Goal: Register for event/course

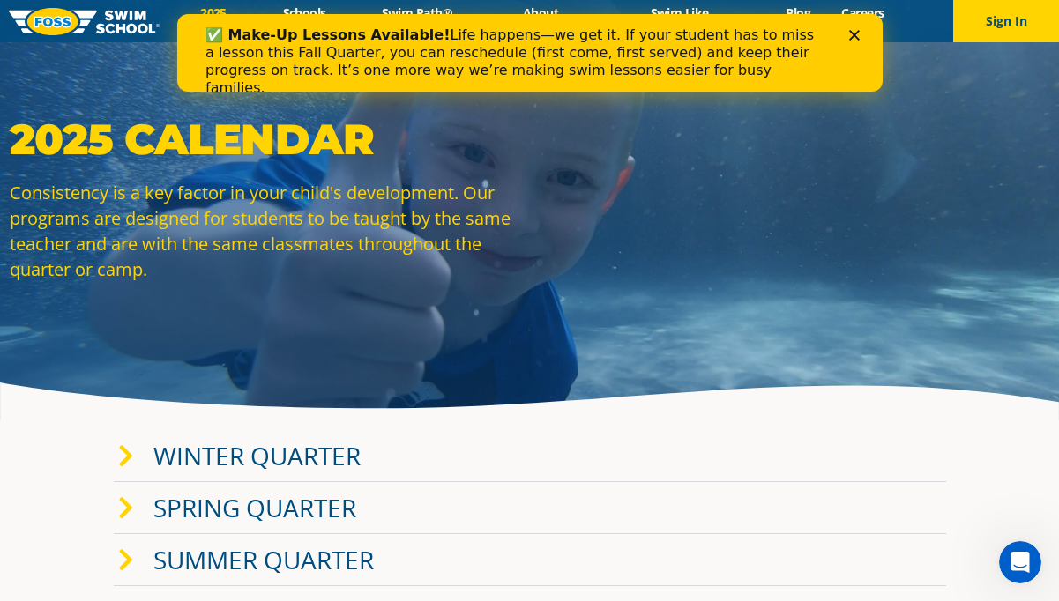
click at [178, 462] on link "Winter Quarter" at bounding box center [256, 456] width 207 height 34
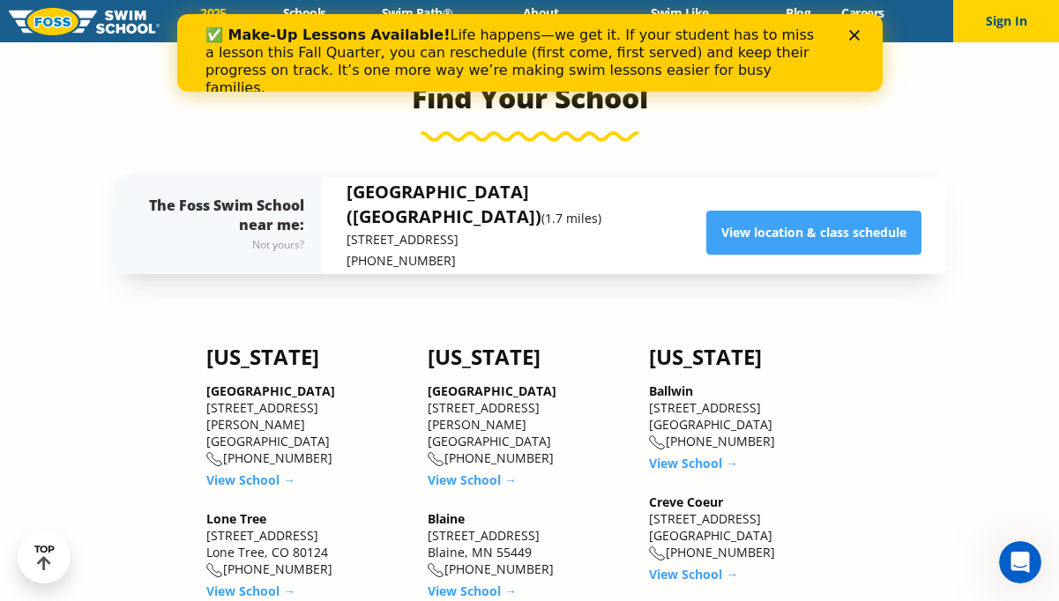
scroll to position [1667, 0]
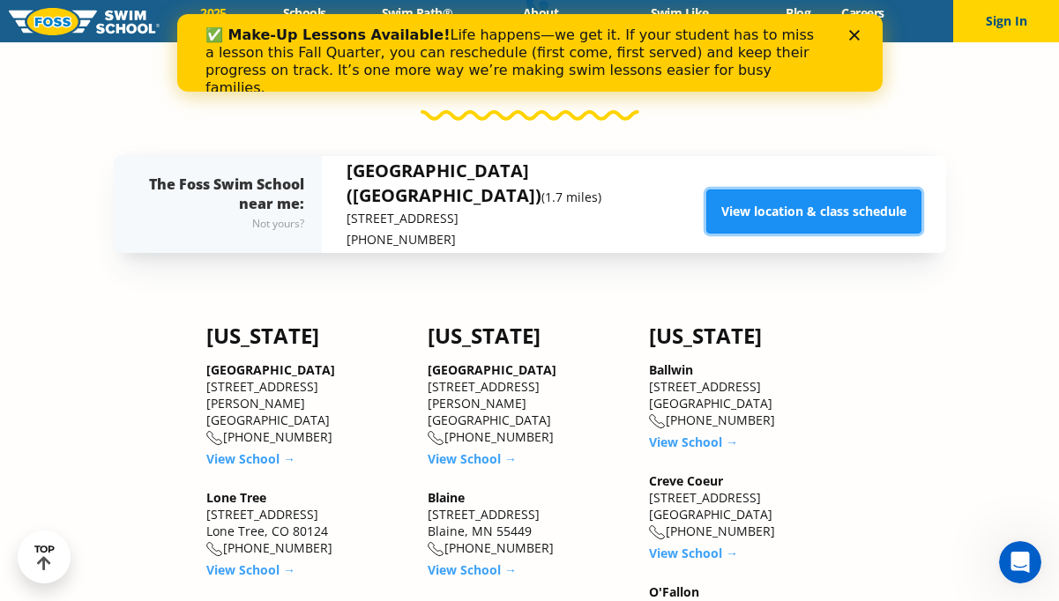
click at [736, 212] on link "View location & class schedule" at bounding box center [813, 212] width 215 height 44
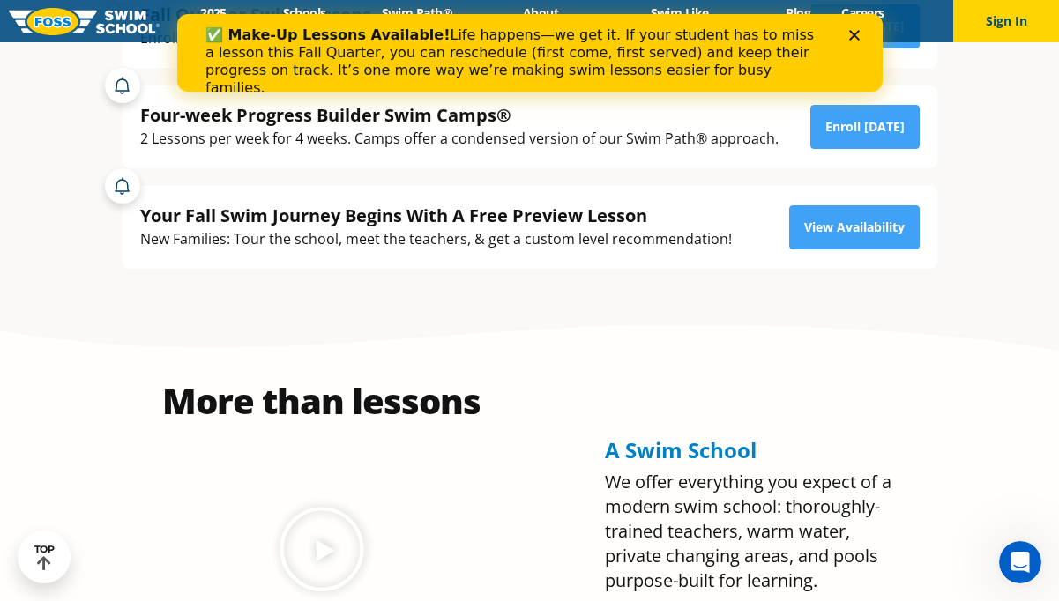
scroll to position [405, 0]
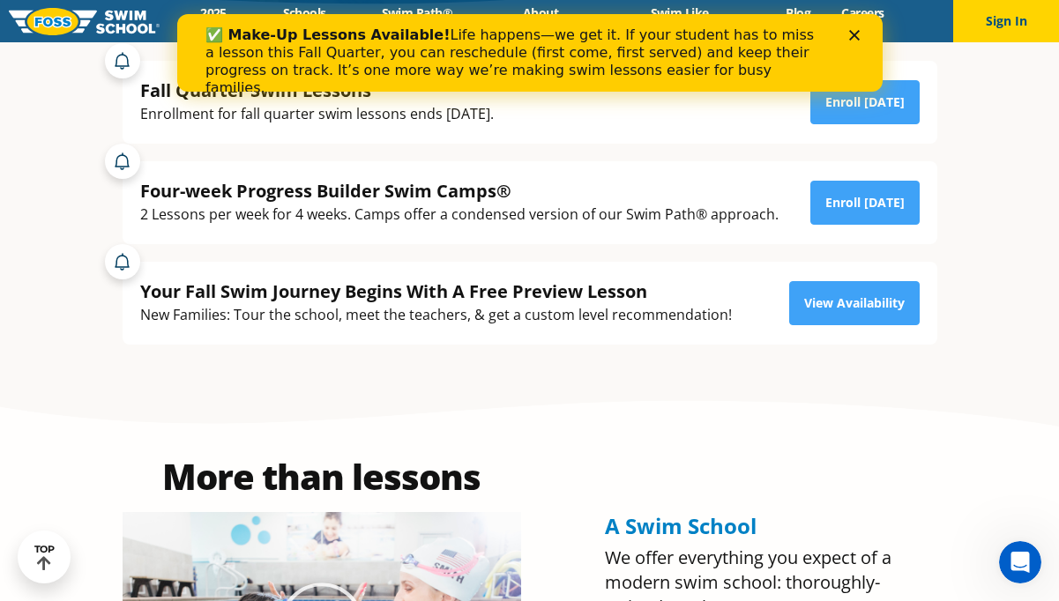
click at [857, 30] on icon "Close" at bounding box center [853, 35] width 11 height 11
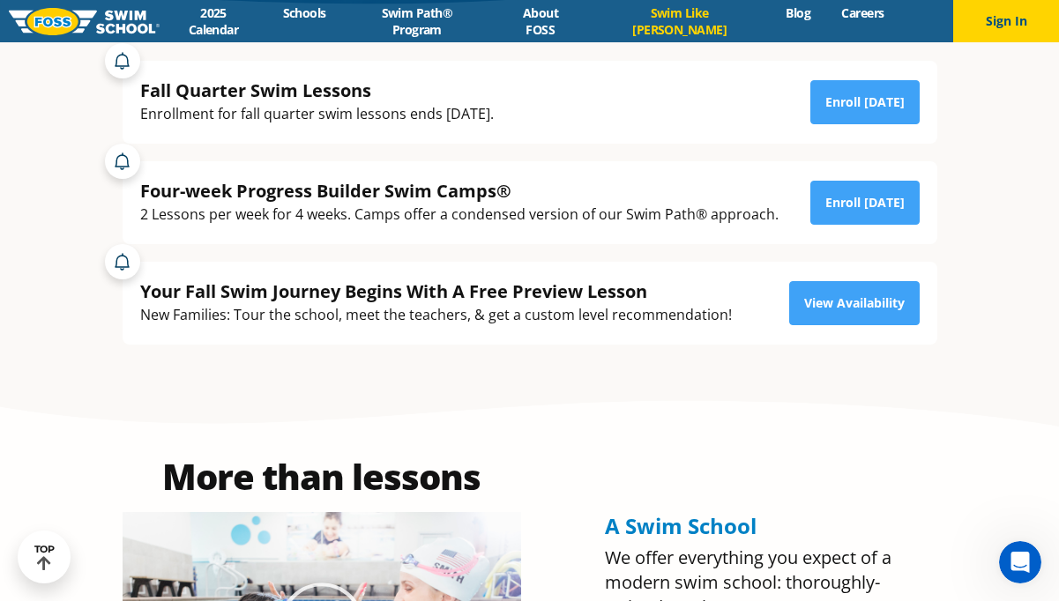
click at [654, 21] on link "Swim Like [PERSON_NAME]" at bounding box center [679, 21] width 183 height 34
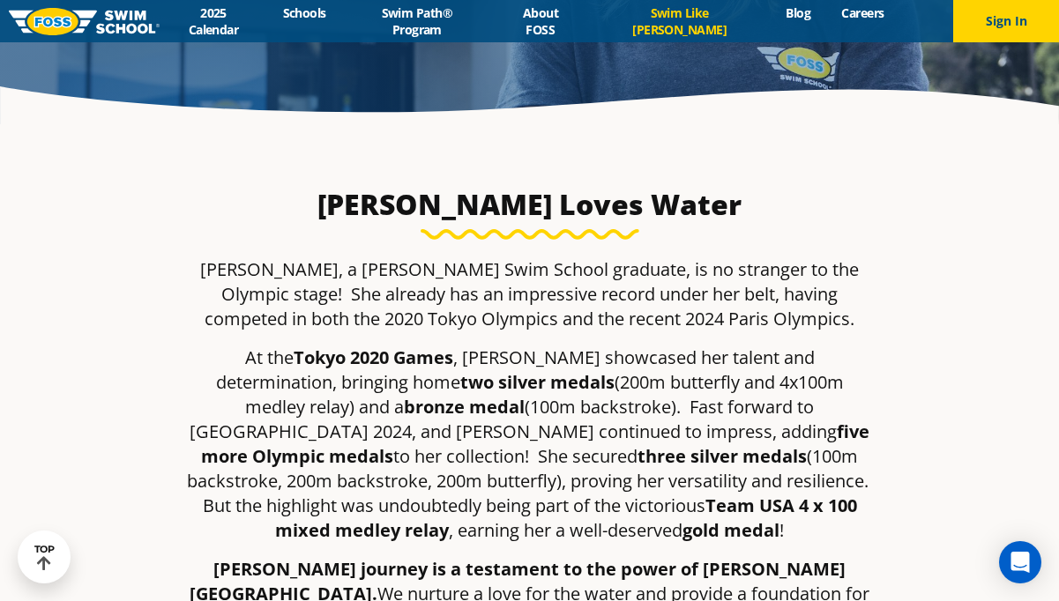
scroll to position [327, 0]
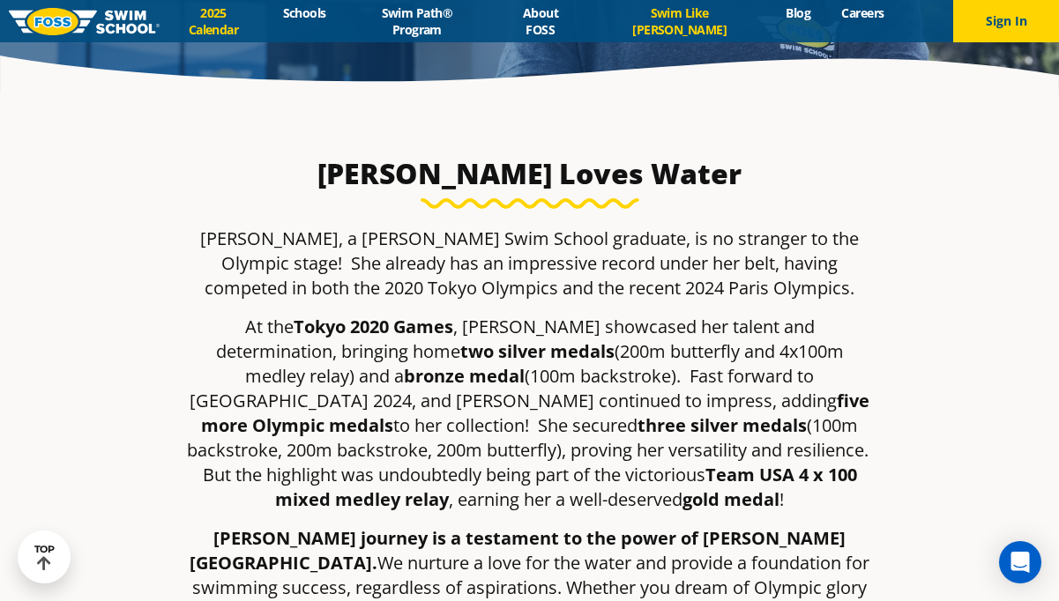
click at [248, 17] on link "2025 Calendar" at bounding box center [214, 21] width 108 height 34
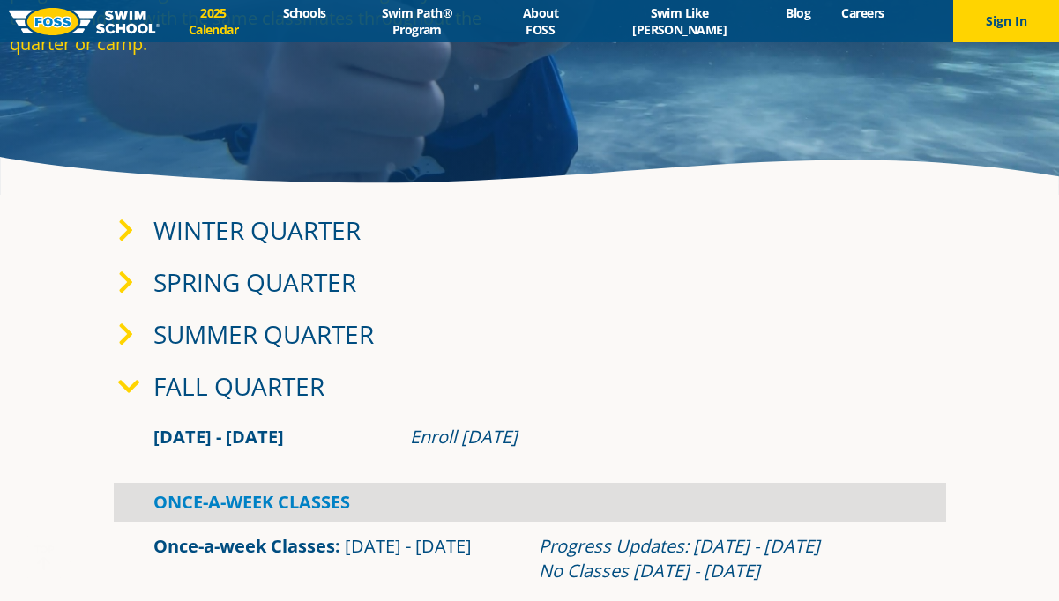
scroll to position [322, 0]
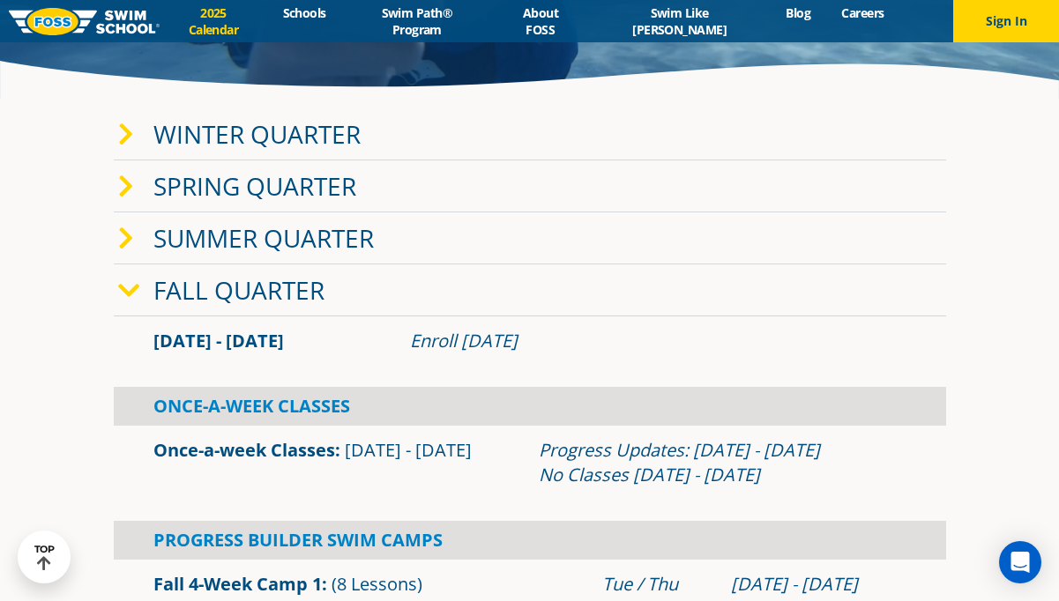
click at [271, 138] on link "Winter Quarter" at bounding box center [256, 134] width 207 height 34
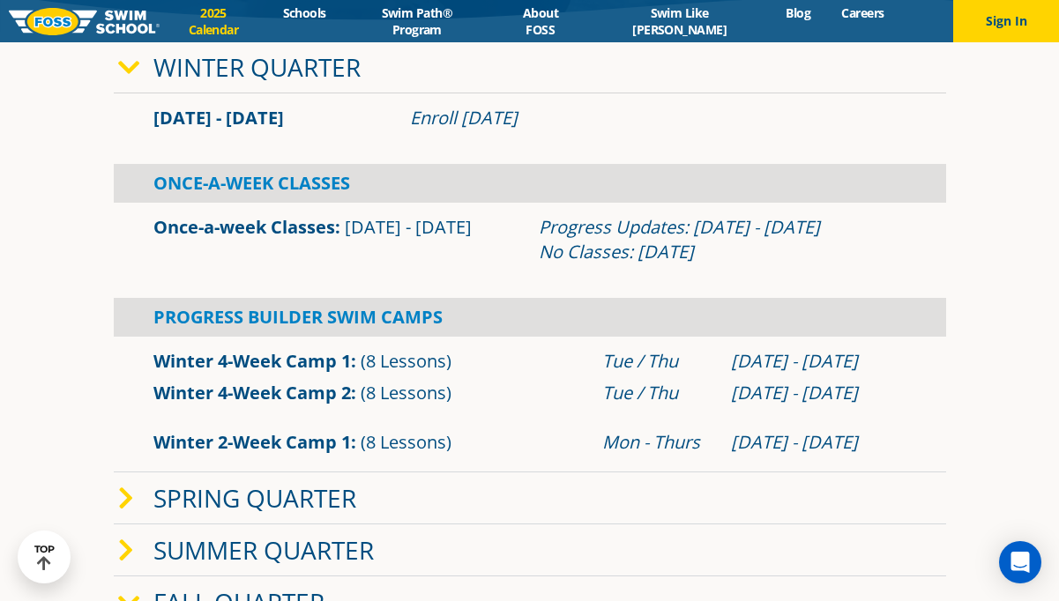
scroll to position [280, 0]
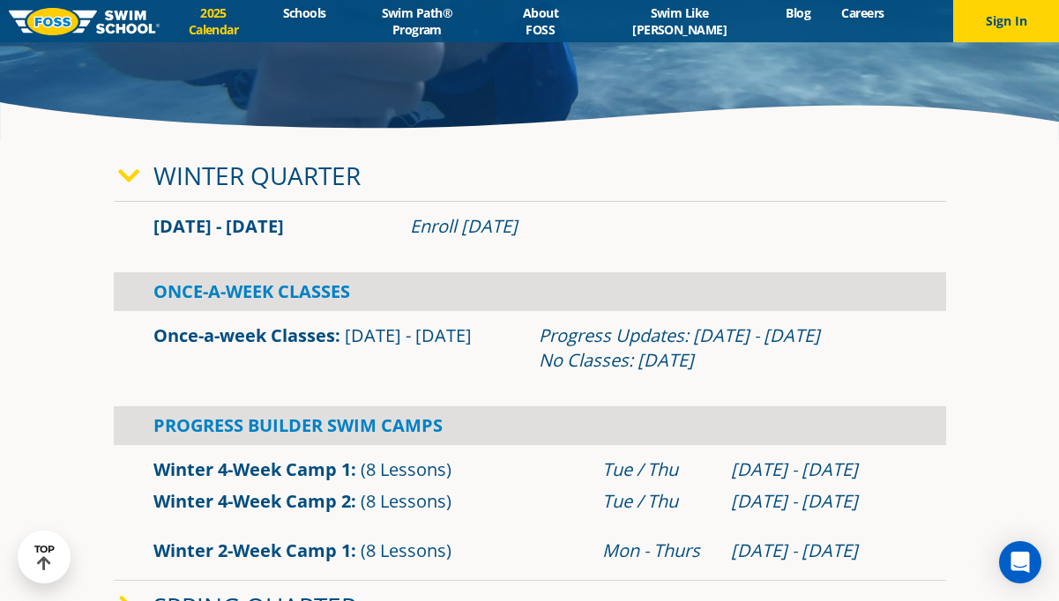
click at [280, 282] on div "Once-A-Week Classes" at bounding box center [530, 292] width 833 height 39
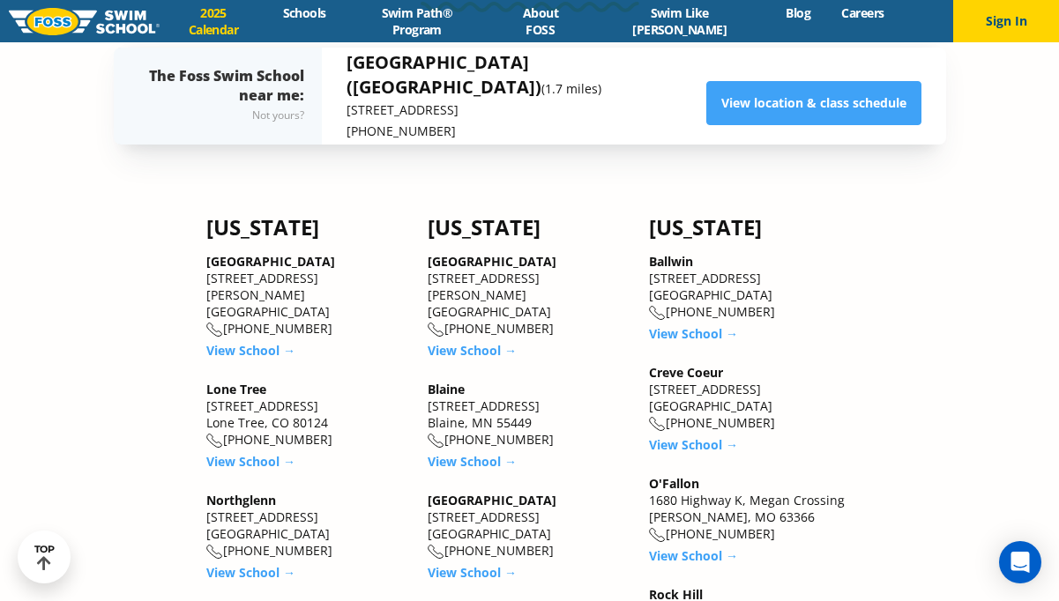
scroll to position [1735, 0]
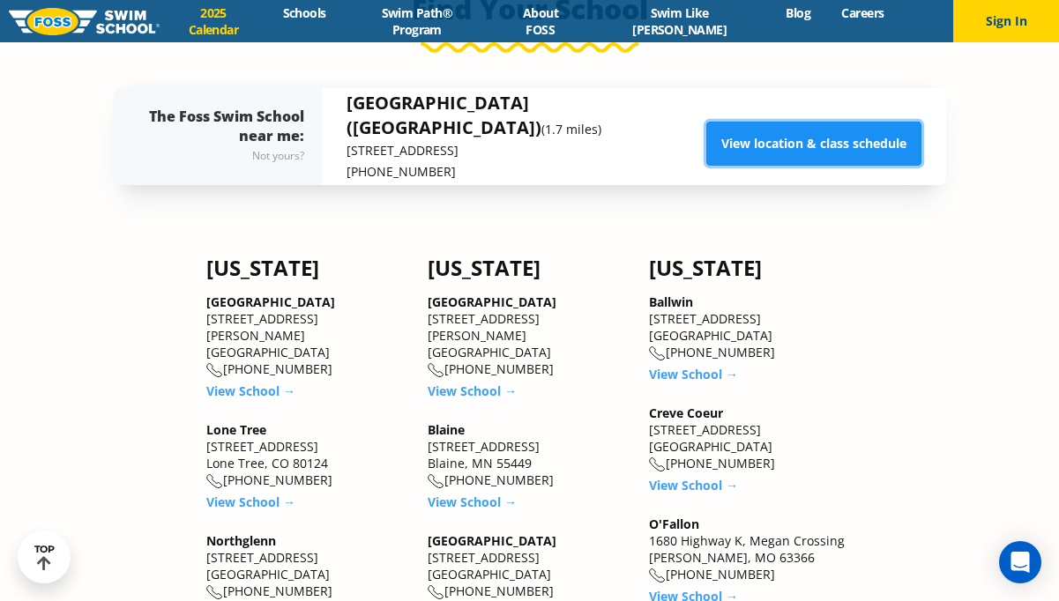
click at [770, 140] on link "View location & class schedule" at bounding box center [813, 144] width 215 height 44
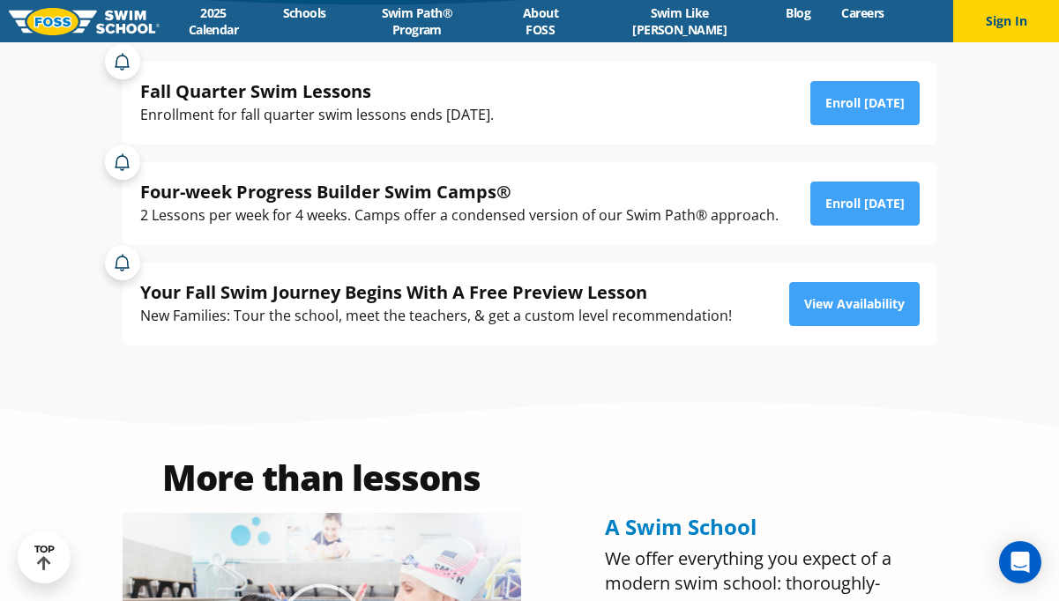
scroll to position [403, 0]
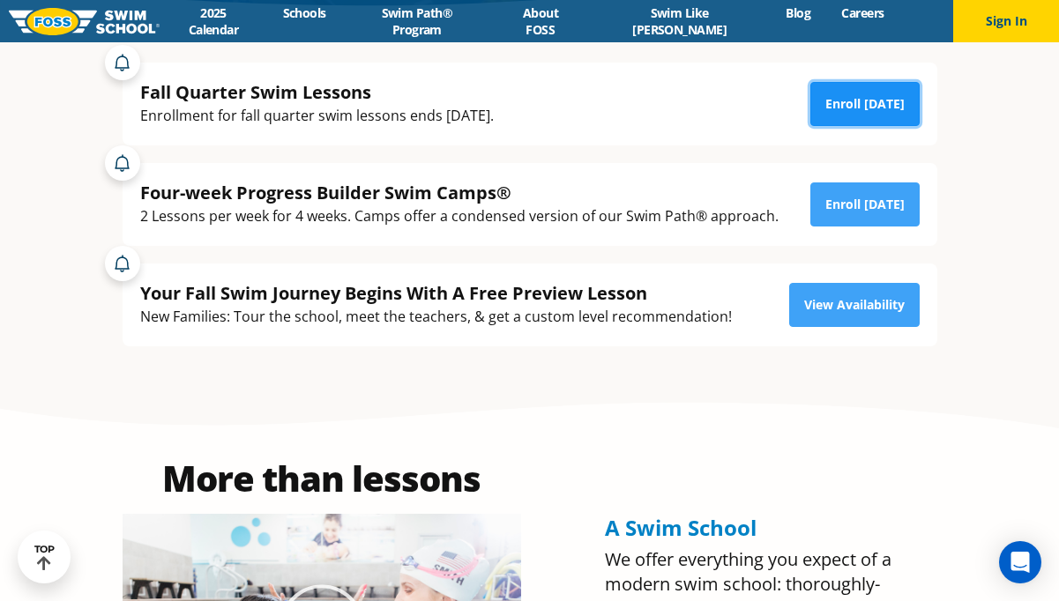
click at [893, 101] on link "Enroll [DATE]" at bounding box center [864, 104] width 109 height 44
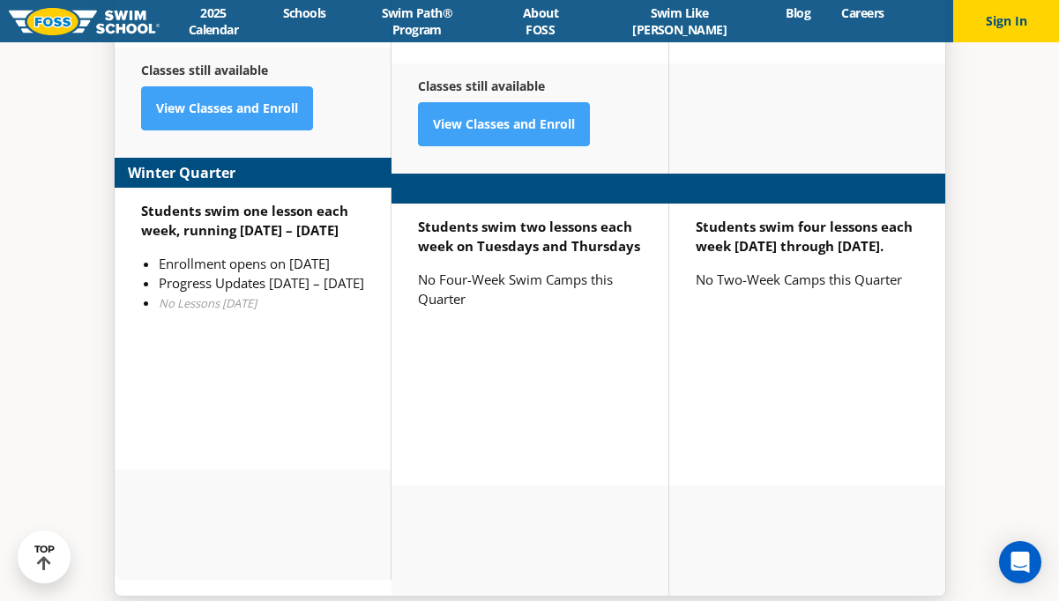
scroll to position [4533, 0]
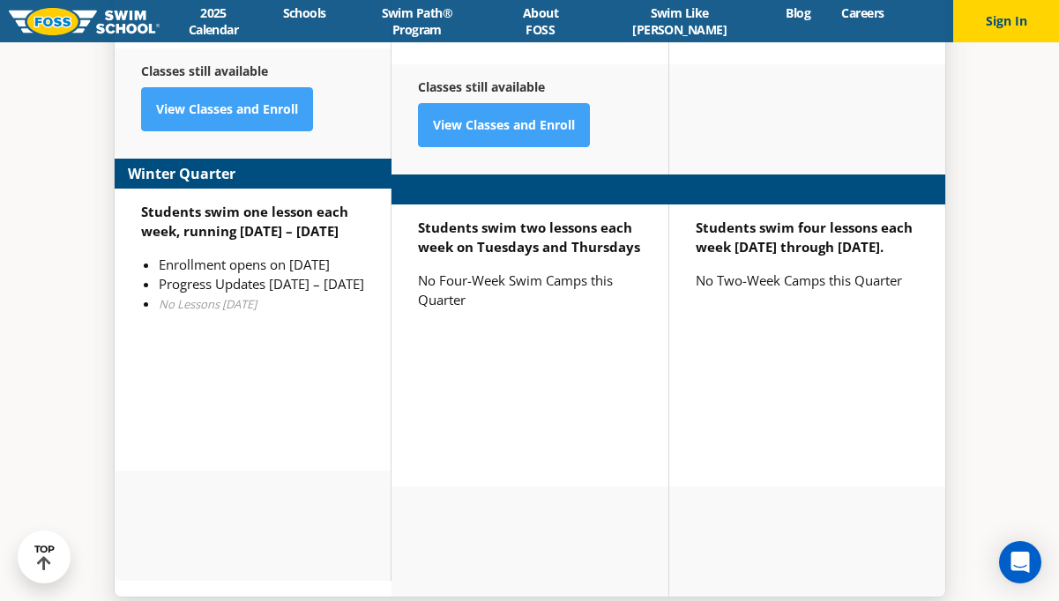
click at [244, 274] on li "Progress Updates [DATE] – [DATE]" at bounding box center [261, 283] width 205 height 19
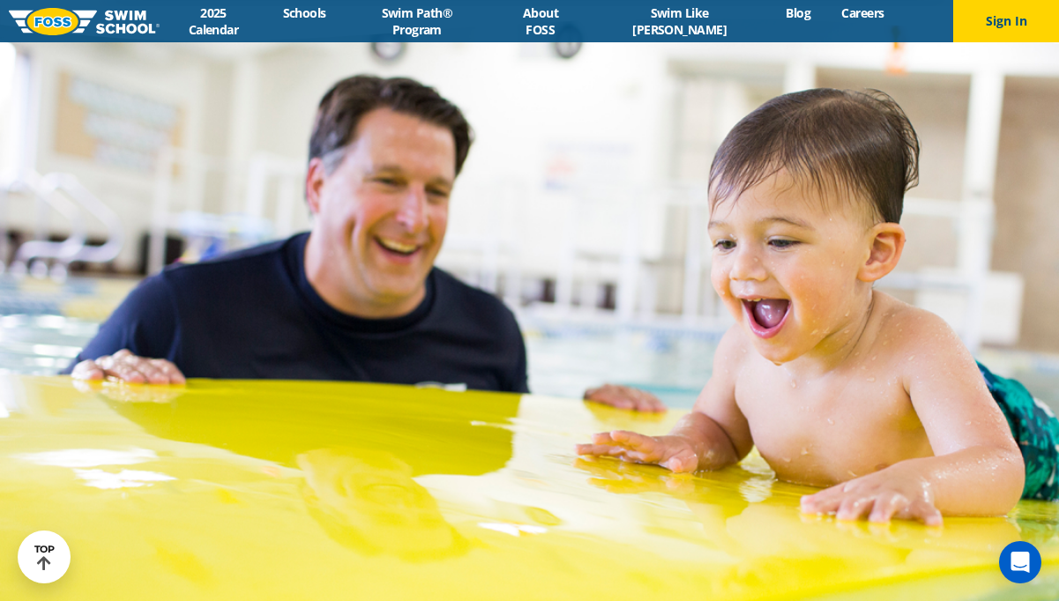
scroll to position [4791, 0]
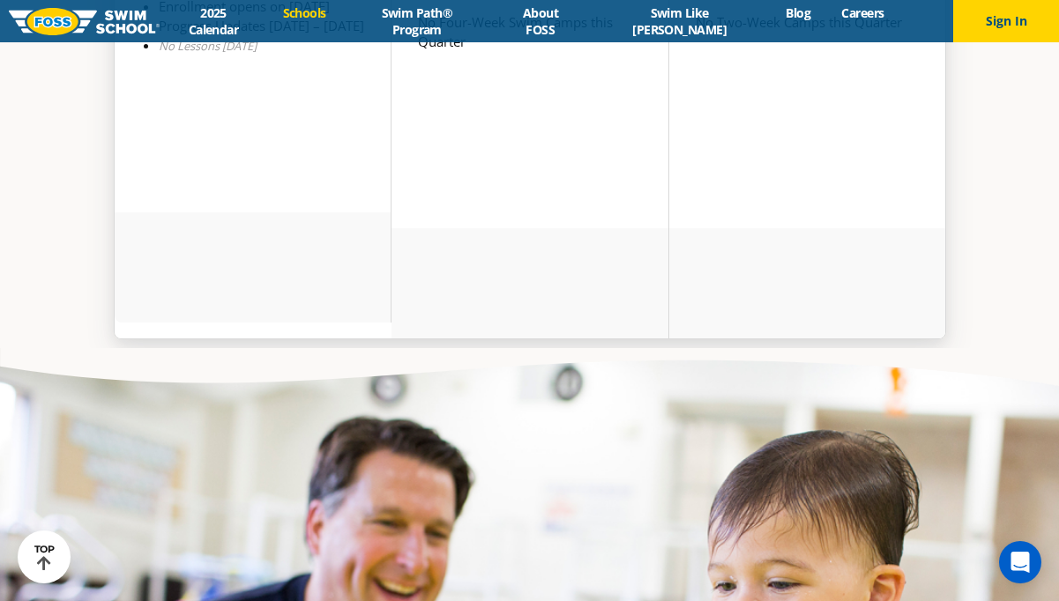
click at [317, 19] on link "Schools" at bounding box center [304, 12] width 74 height 17
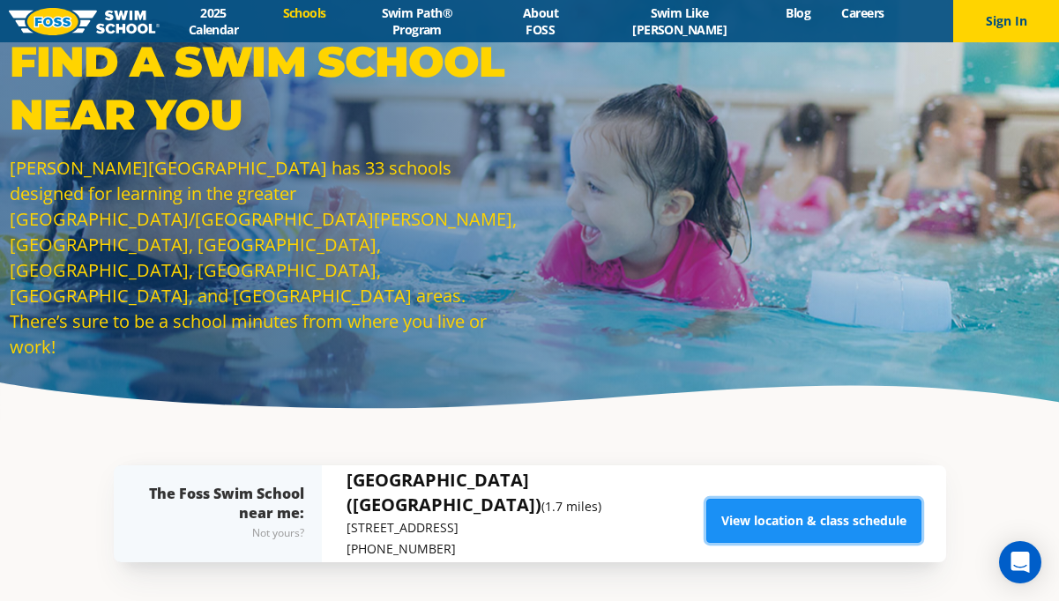
click at [743, 533] on link "View location & class schedule" at bounding box center [813, 521] width 215 height 44
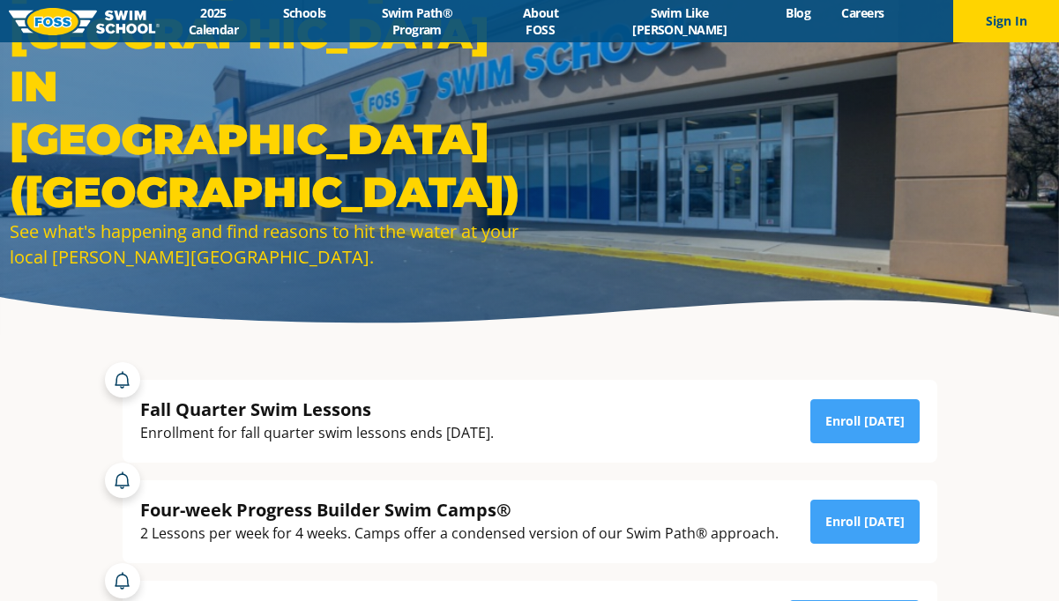
scroll to position [123, 0]
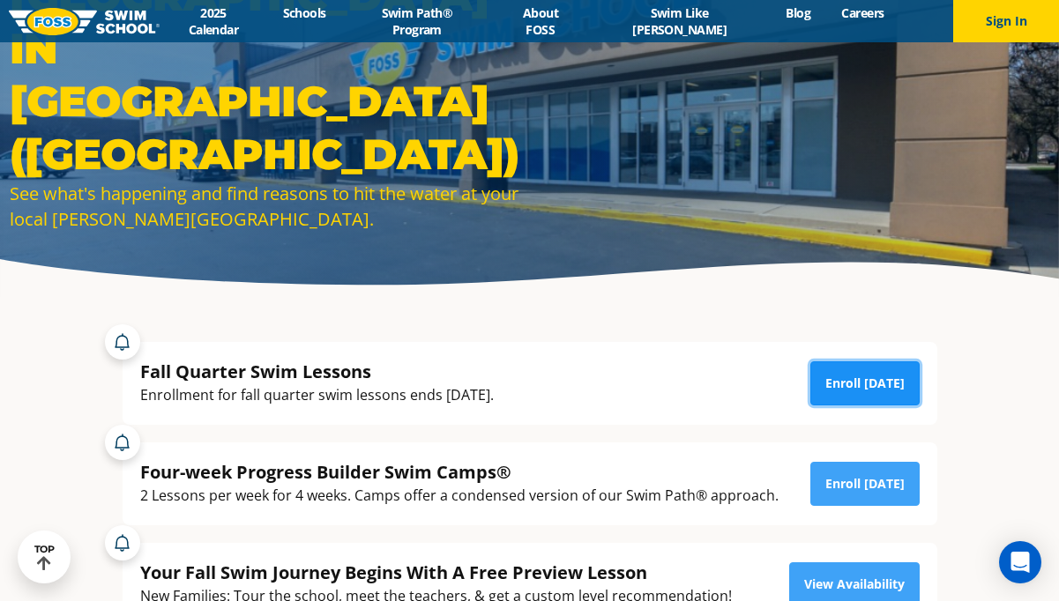
click at [867, 376] on link "Enroll [DATE]" at bounding box center [864, 384] width 109 height 44
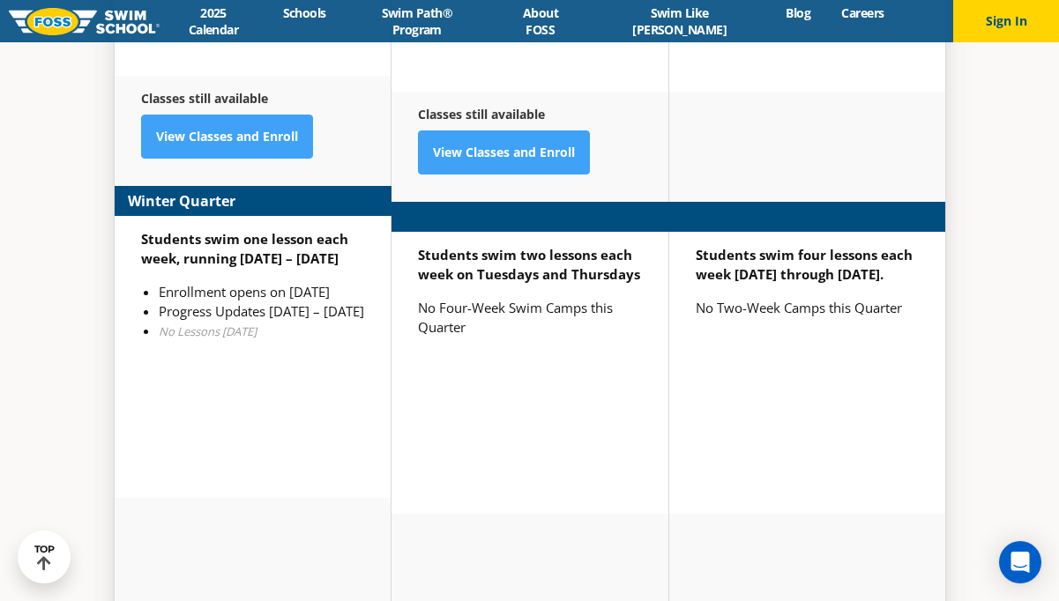
scroll to position [4481, 0]
